Goal: Transaction & Acquisition: Purchase product/service

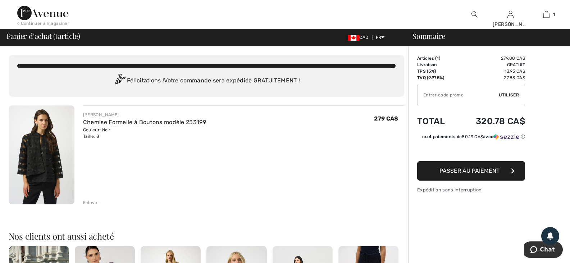
click at [483, 172] on span "Passer au paiement" at bounding box center [470, 170] width 60 height 7
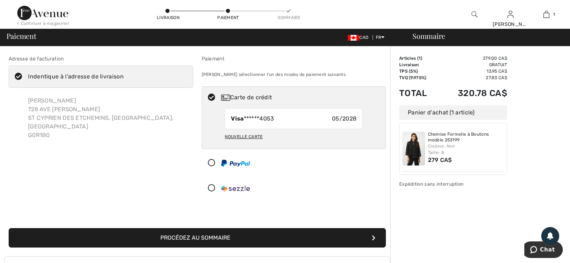
click at [209, 236] on button "Procédez au sommaire" at bounding box center [197, 237] width 377 height 19
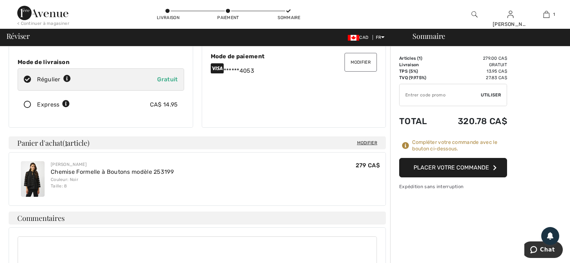
scroll to position [108, 0]
click at [461, 164] on button "Placer votre commande" at bounding box center [453, 167] width 108 height 19
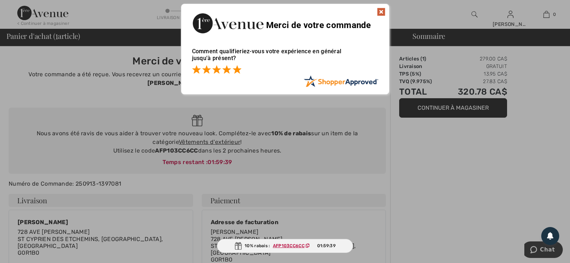
click at [237, 69] on span at bounding box center [237, 69] width 9 height 9
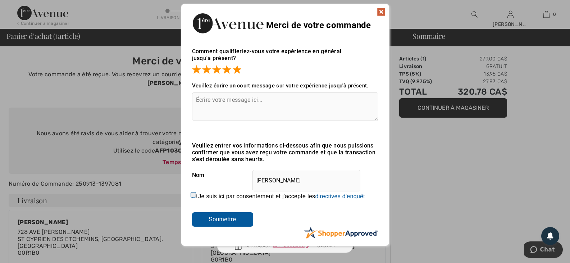
click at [194, 194] on input "Je suis ici par consentement et j'accepte les En soumettant une évaluation, vou…" at bounding box center [194, 196] width 5 height 5
checkbox input "true"
click at [223, 223] on input "Soumettre" at bounding box center [222, 219] width 61 height 14
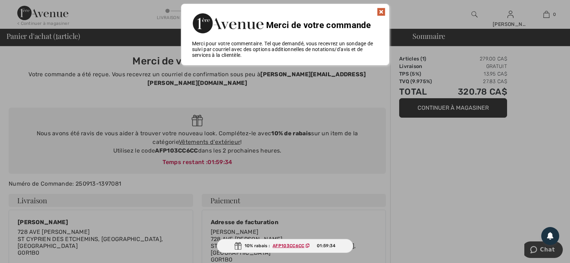
click at [382, 4] on div "Merci de votre commande" at bounding box center [285, 22] width 208 height 37
click at [383, 11] on img at bounding box center [381, 12] width 9 height 9
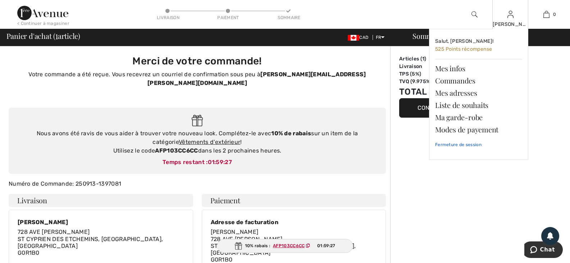
click at [457, 145] on link "Fermeture de session" at bounding box center [478, 145] width 87 height 18
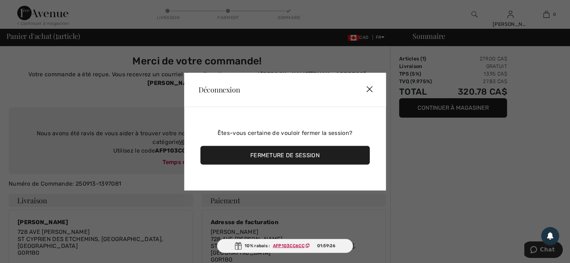
click at [276, 151] on div "Fermeture de session" at bounding box center [284, 155] width 169 height 19
